Goal: Task Accomplishment & Management: Manage account settings

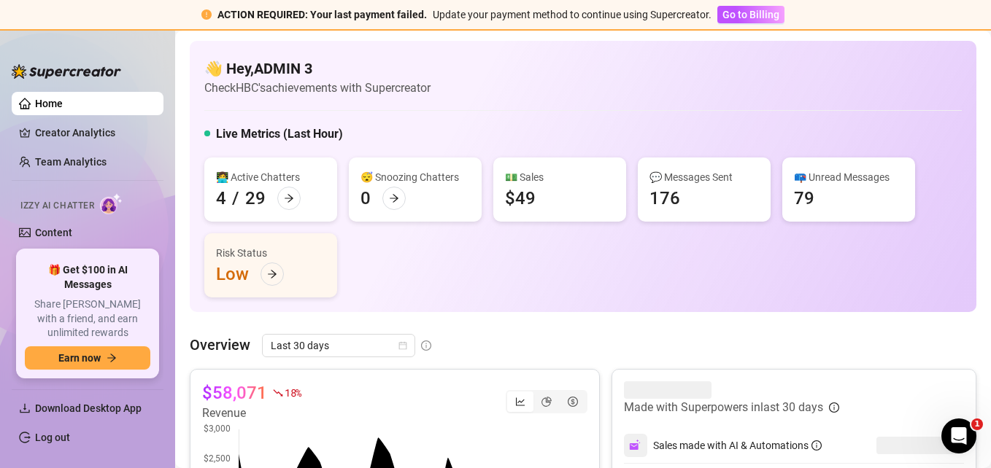
click at [35, 432] on link "Log out" at bounding box center [52, 438] width 35 height 12
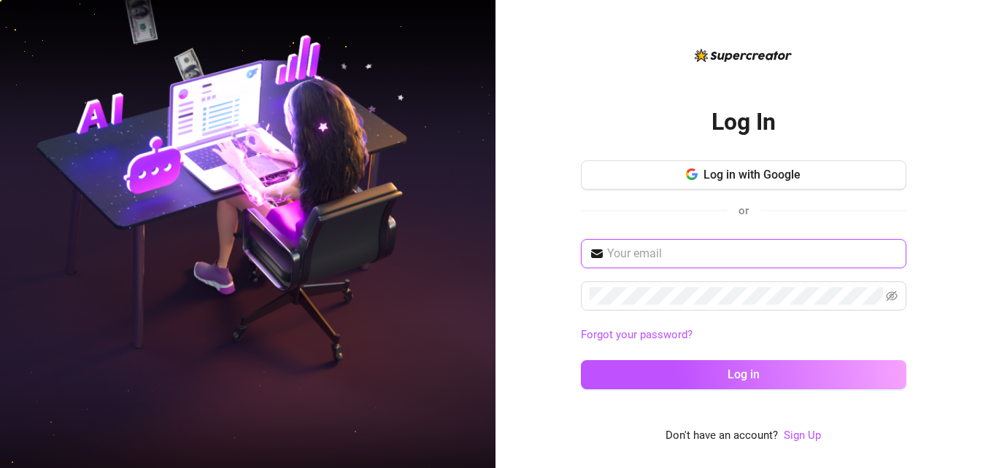
click at [654, 248] on input "text" at bounding box center [752, 254] width 290 height 18
type input "[EMAIL_ADDRESS][DOMAIN_NAME]"
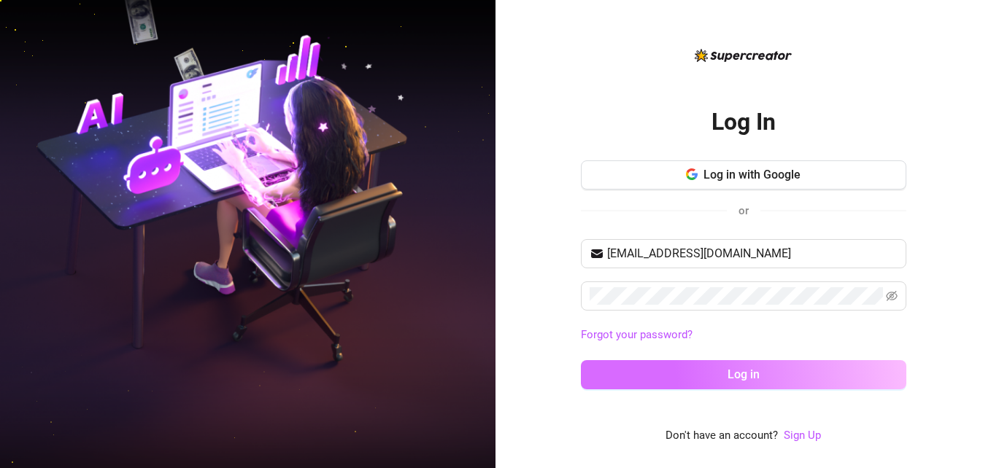
click at [714, 365] on button "Log in" at bounding box center [743, 374] width 325 height 29
